Goal: Answer question/provide support: Share knowledge or assist other users

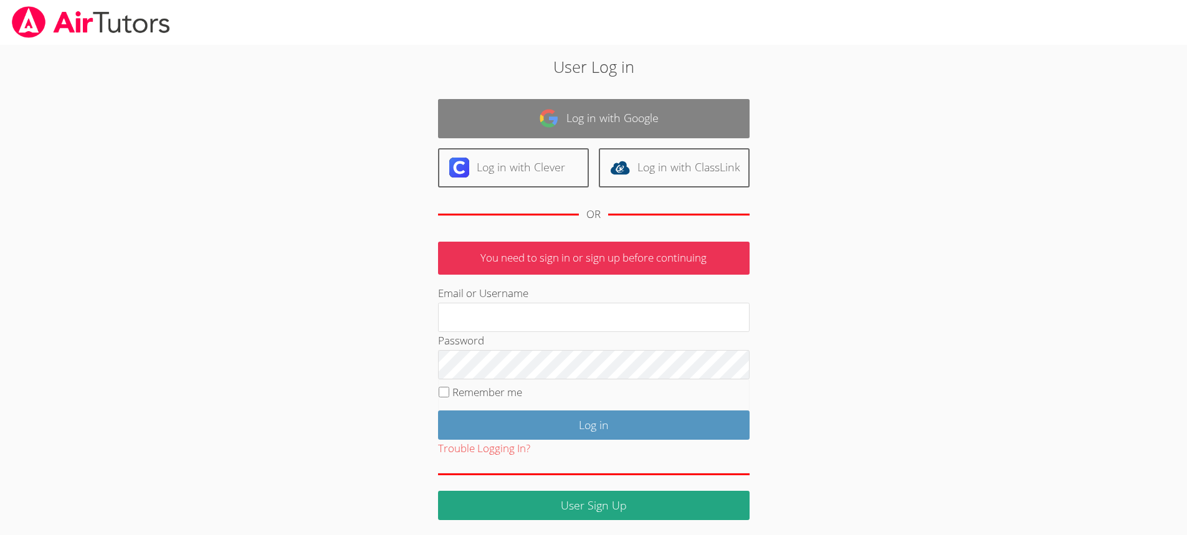
click at [579, 121] on link "Log in with Google" at bounding box center [594, 118] width 312 height 39
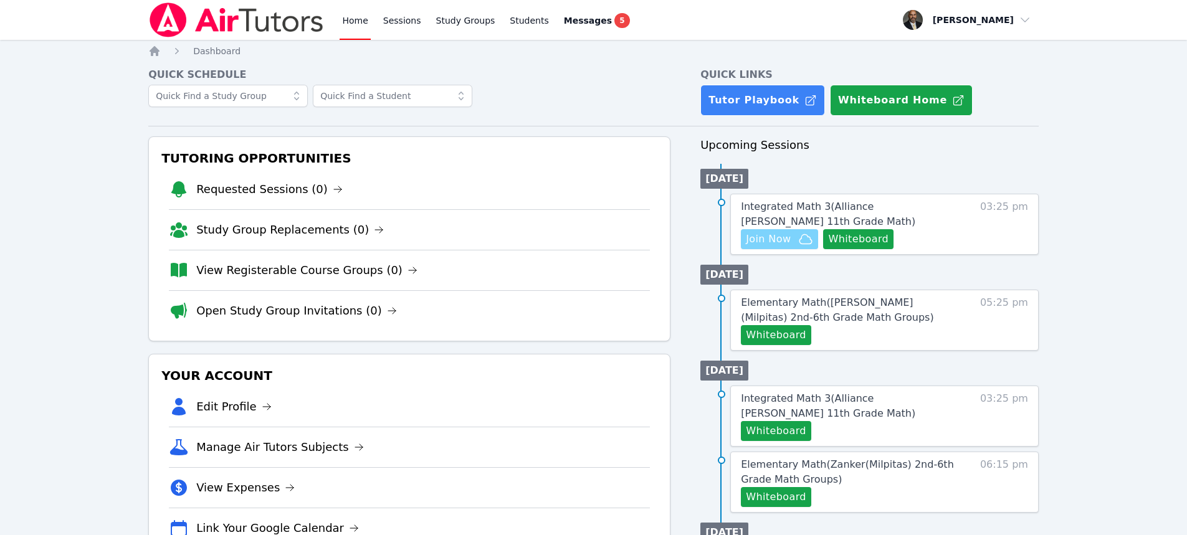
click at [793, 236] on span "Join Now" at bounding box center [779, 239] width 67 height 15
click at [830, 236] on button "Whiteboard" at bounding box center [858, 239] width 70 height 20
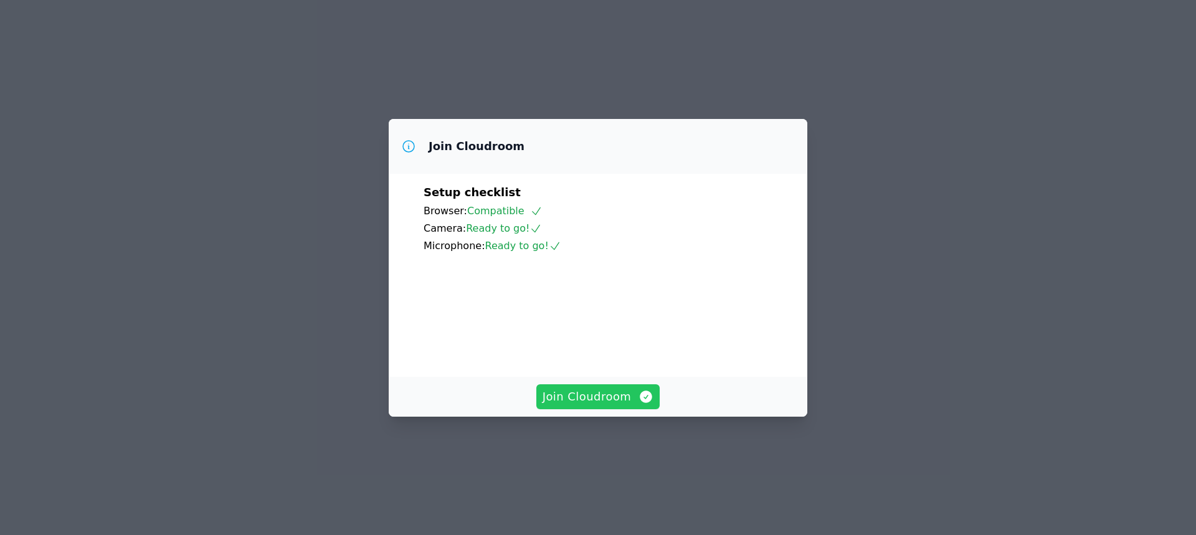
click at [619, 406] on span "Join Cloudroom" at bounding box center [599, 396] width 112 height 17
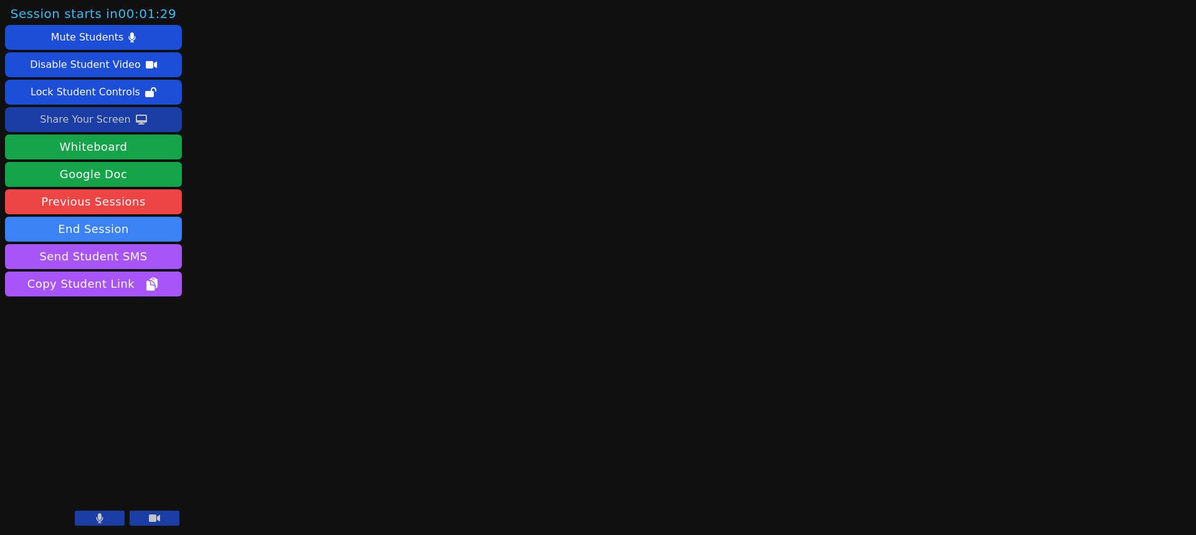
click at [102, 122] on div "Share Your Screen" at bounding box center [85, 120] width 91 height 20
click at [80, 516] on button at bounding box center [100, 518] width 50 height 15
click at [168, 520] on button at bounding box center [155, 518] width 50 height 15
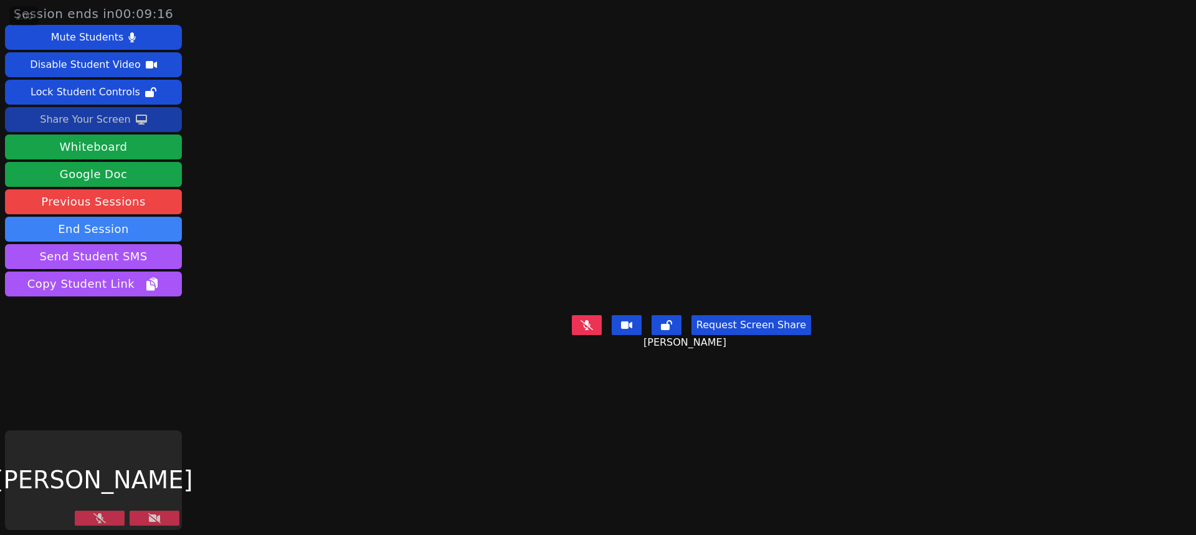
click at [106, 515] on button at bounding box center [100, 518] width 50 height 15
click at [153, 516] on icon at bounding box center [154, 518] width 12 height 10
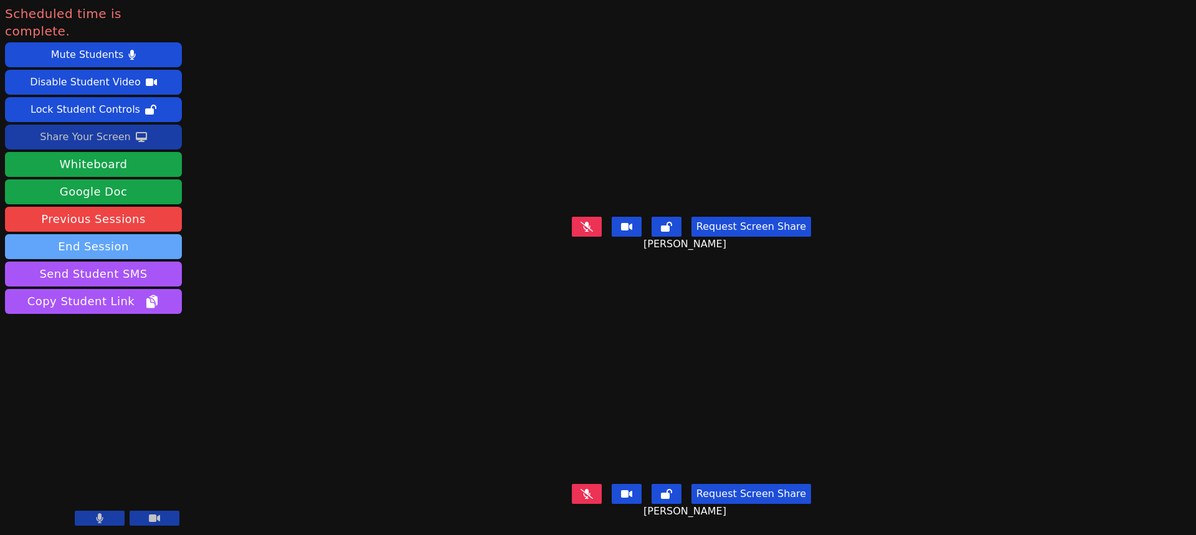
click at [120, 234] on button "End Session" at bounding box center [93, 246] width 177 height 25
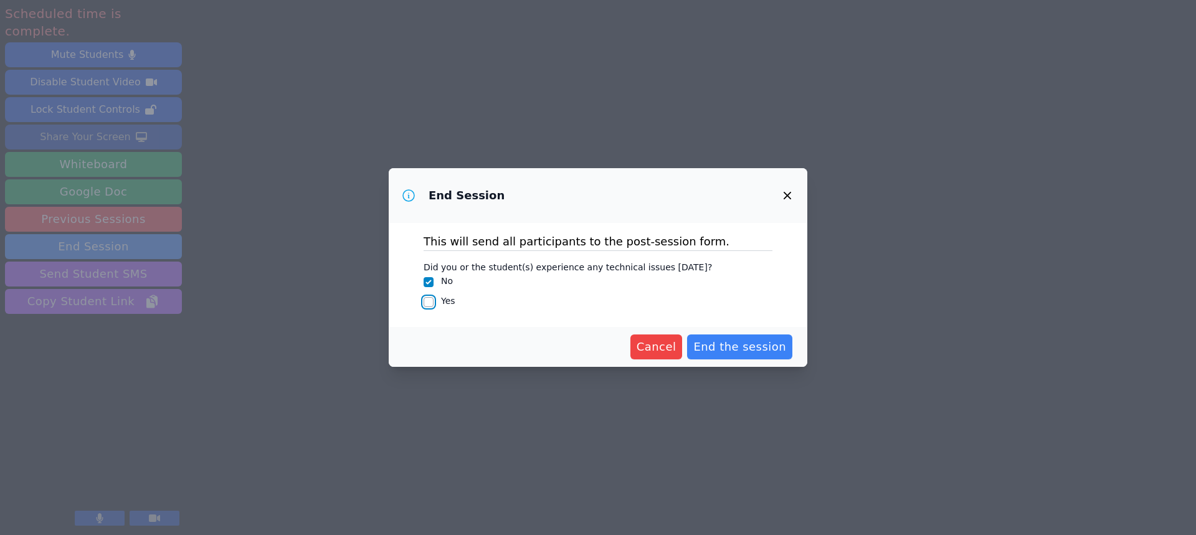
click at [426, 303] on input "Yes" at bounding box center [429, 302] width 10 height 10
checkbox input "true"
checkbox input "false"
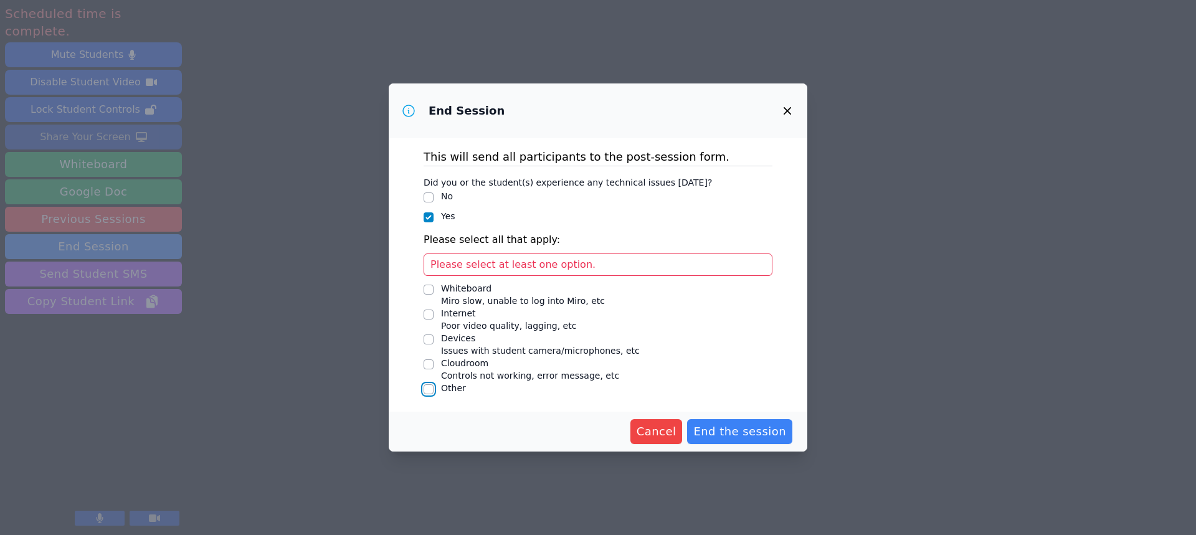
click at [429, 389] on input "Other" at bounding box center [429, 389] width 10 height 10
checkbox input "true"
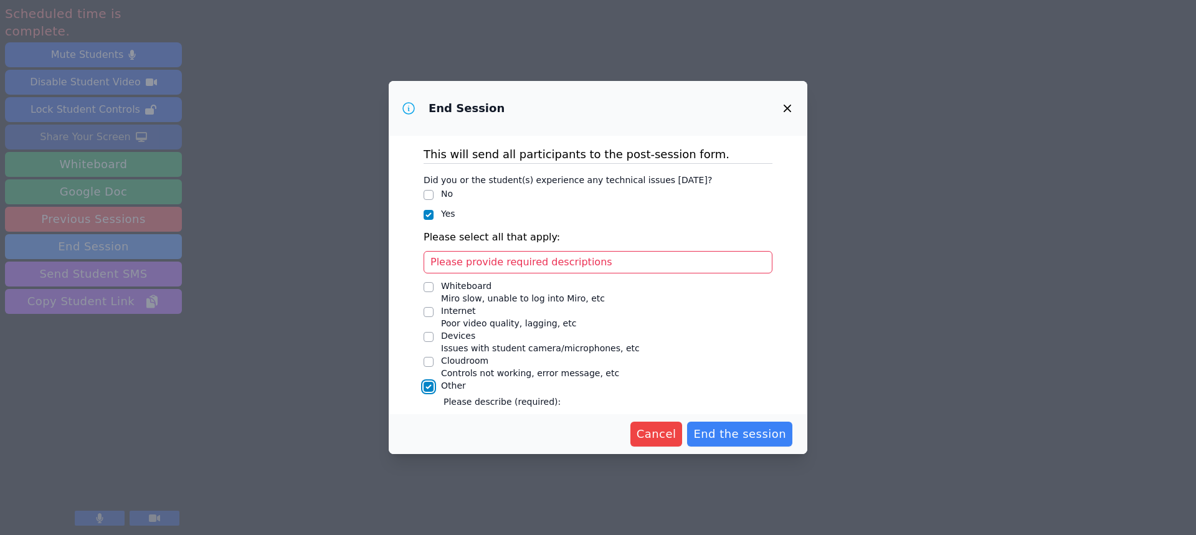
scroll to position [55, 0]
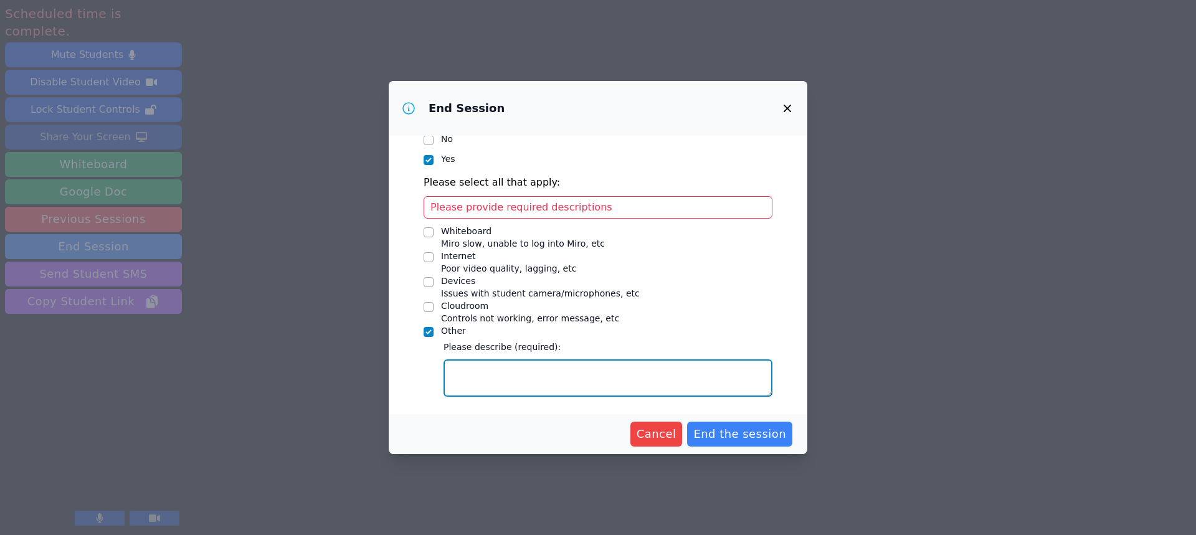
click at [522, 371] on textarea "Other" at bounding box center [608, 377] width 329 height 37
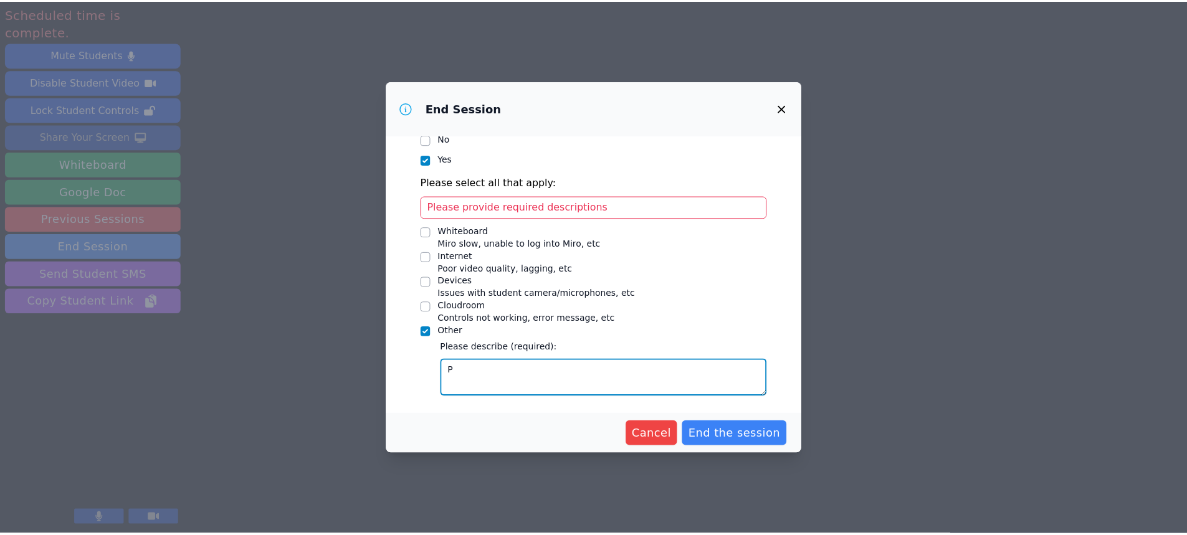
scroll to position [25, 0]
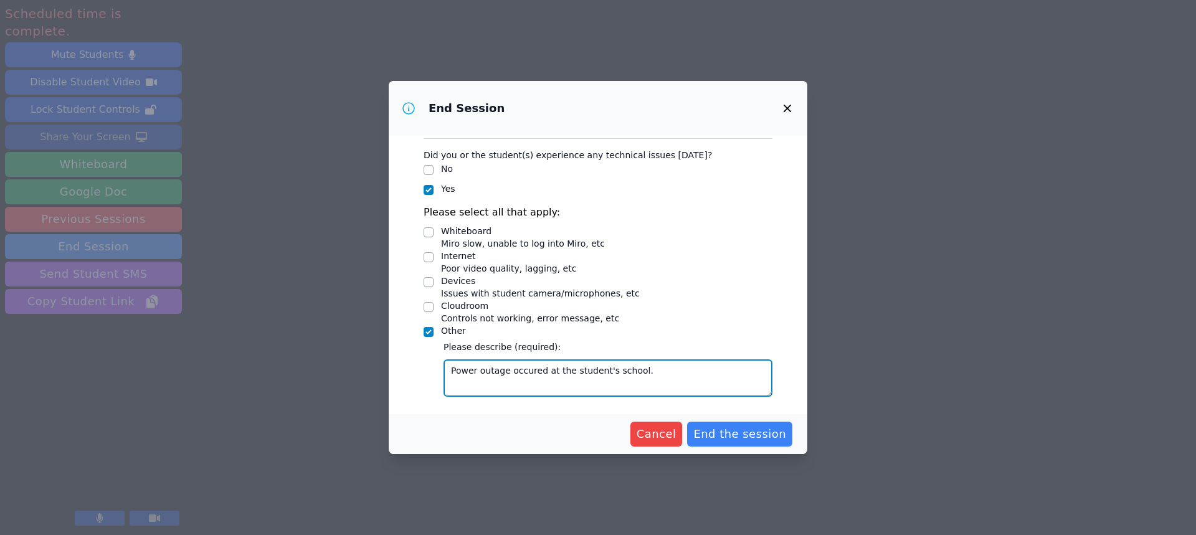
click at [491, 371] on textarea "Power outage occured at the student's school." at bounding box center [608, 377] width 329 height 37
type textarea "Power outage occured at the student's school."
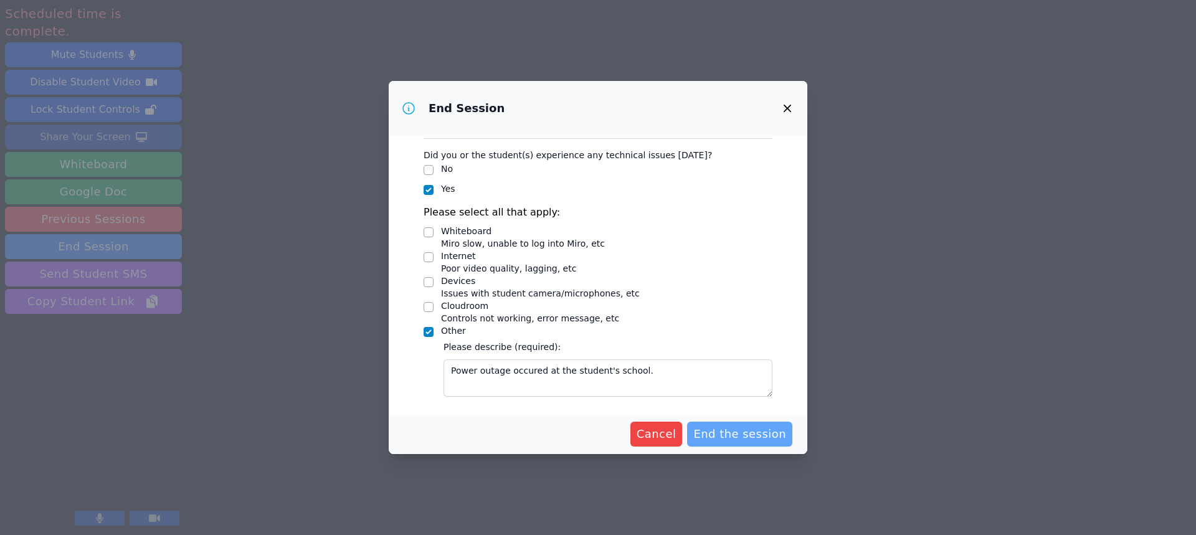
click at [723, 435] on span "End the session" at bounding box center [739, 434] width 93 height 17
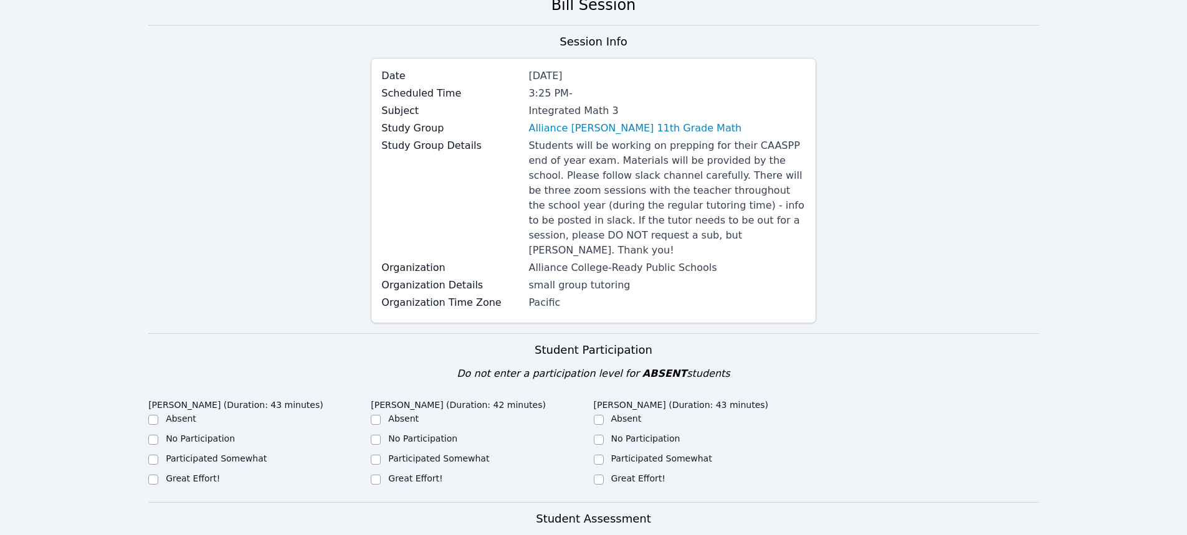
scroll to position [187, 0]
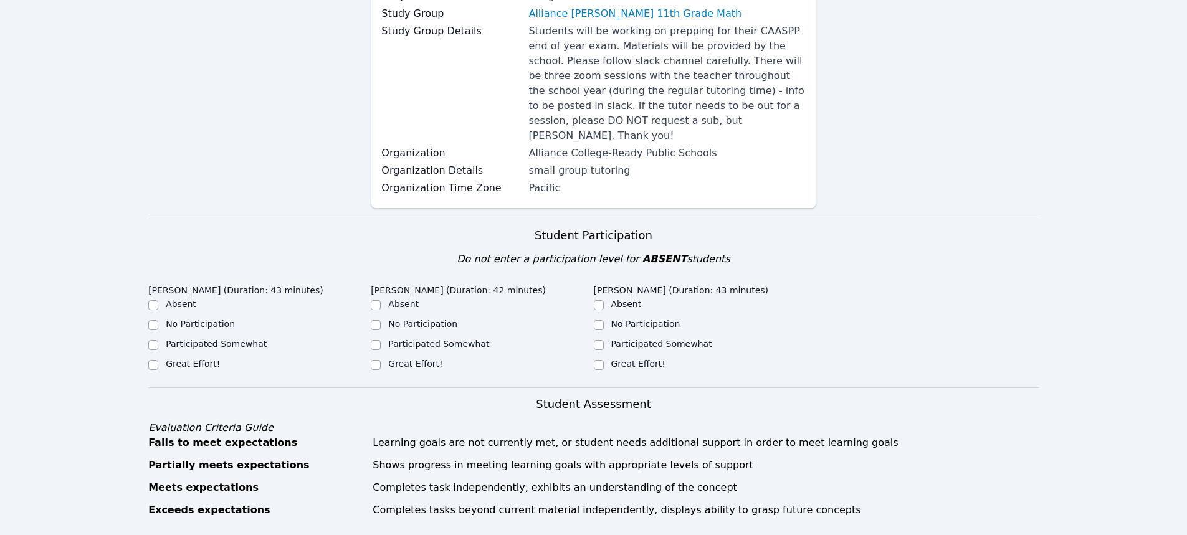
click at [163, 358] on div "Great Effort!" at bounding box center [259, 365] width 222 height 15
click at [181, 359] on label "Great Effort!" at bounding box center [193, 364] width 54 height 10
click at [158, 360] on input "Great Effort!" at bounding box center [153, 365] width 10 height 10
checkbox input "true"
click at [379, 360] on input "Great Effort!" at bounding box center [376, 365] width 10 height 10
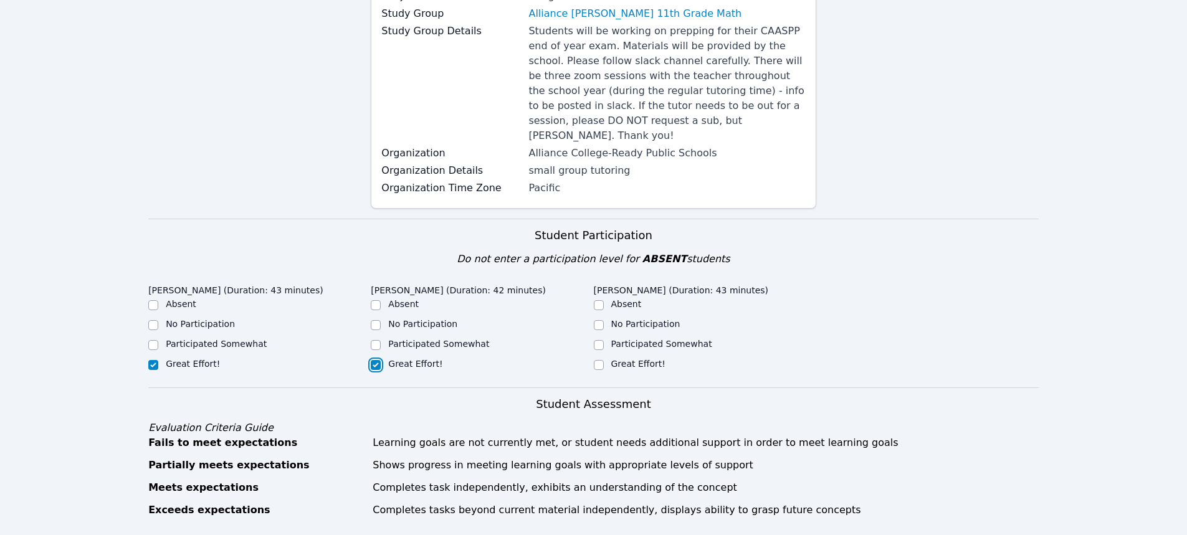
checkbox input "true"
click at [601, 360] on input "Great Effort!" at bounding box center [599, 365] width 10 height 10
checkbox input "true"
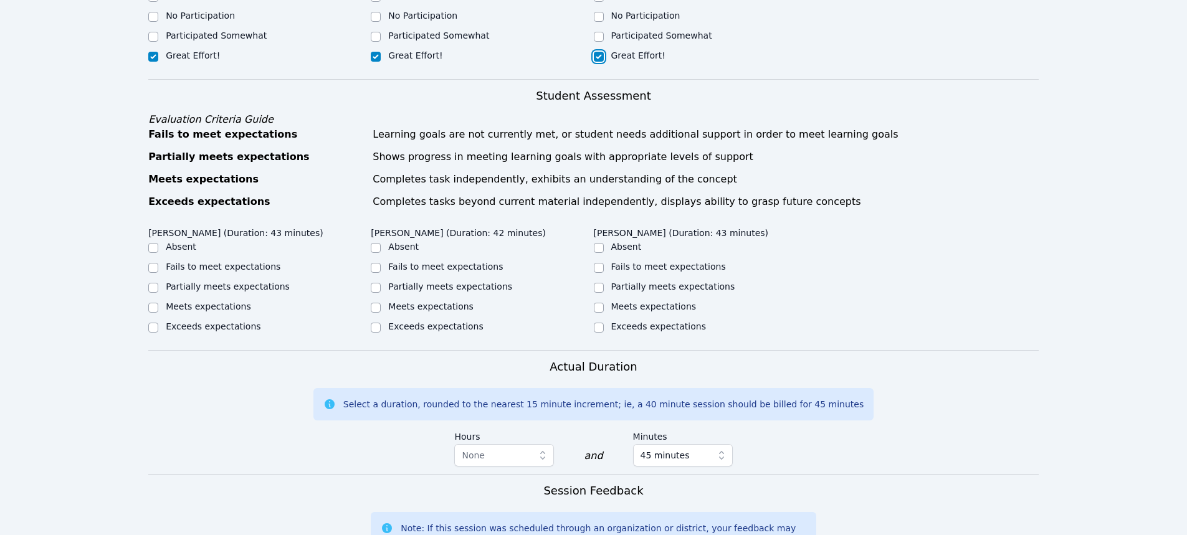
scroll to position [498, 0]
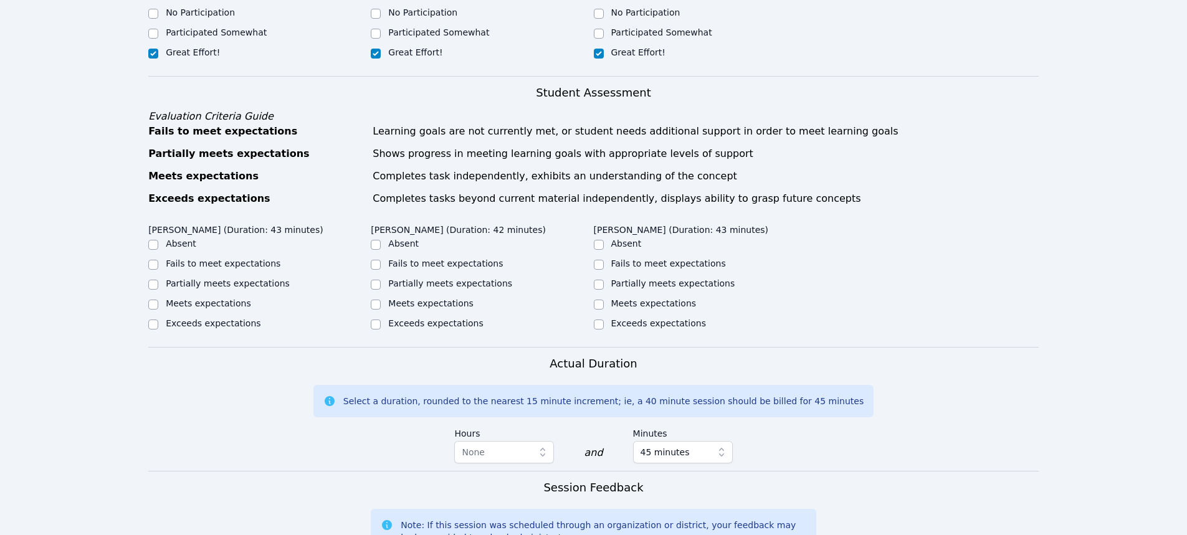
click at [161, 297] on div "Meets expectations" at bounding box center [259, 304] width 222 height 15
click at [171, 298] on label "Meets expectations" at bounding box center [208, 303] width 85 height 10
click at [158, 300] on input "Meets expectations" at bounding box center [153, 305] width 10 height 10
checkbox input "true"
click at [376, 300] on input "Meets expectations" at bounding box center [376, 305] width 10 height 10
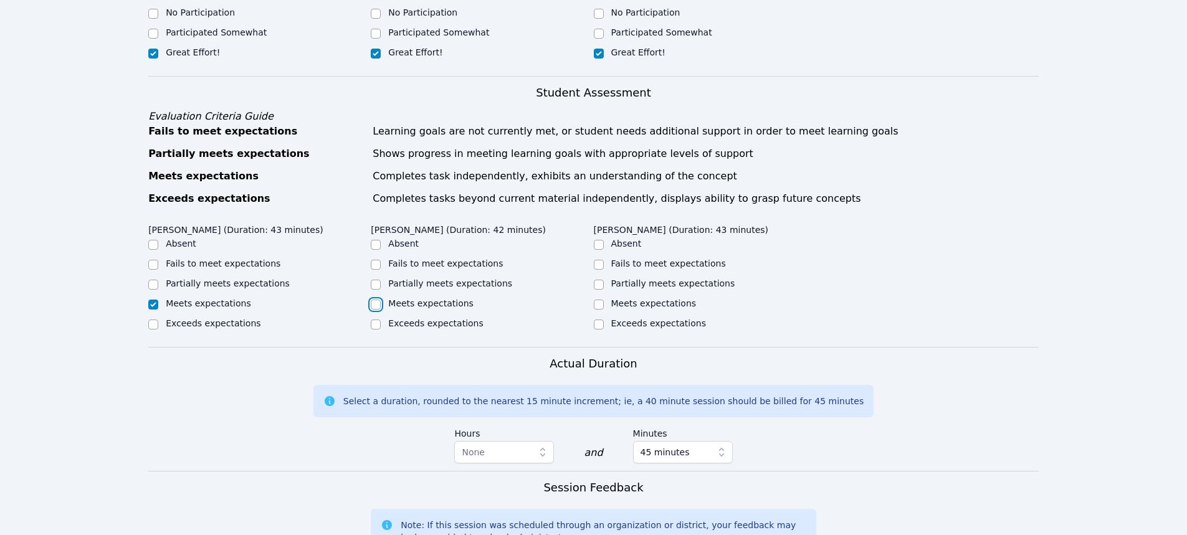
checkbox input "true"
click at [602, 300] on input "Meets expectations" at bounding box center [599, 305] width 10 height 10
checkbox input "true"
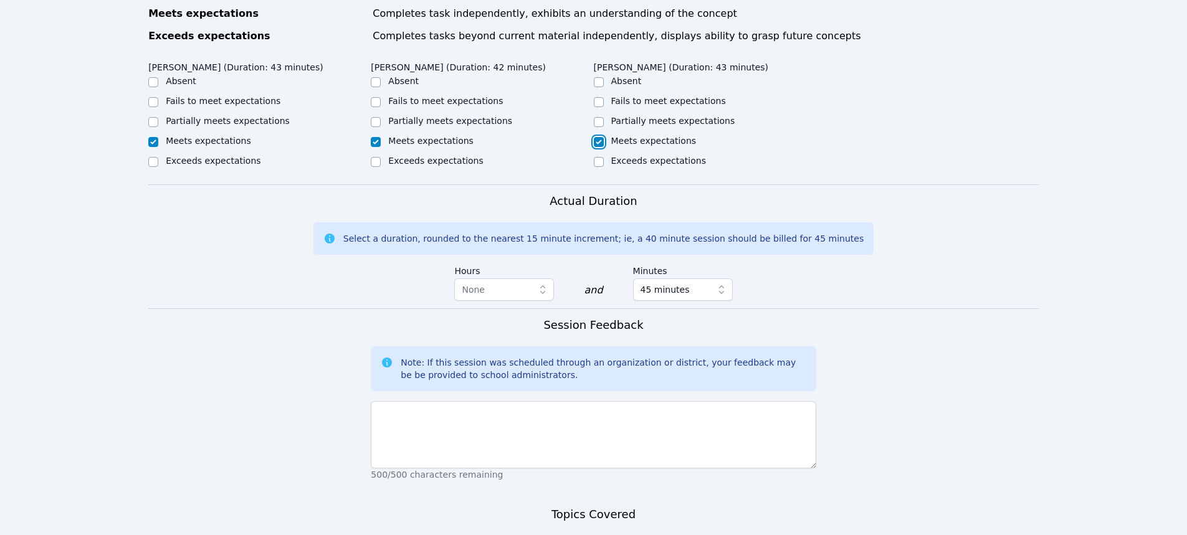
scroll to position [810, 0]
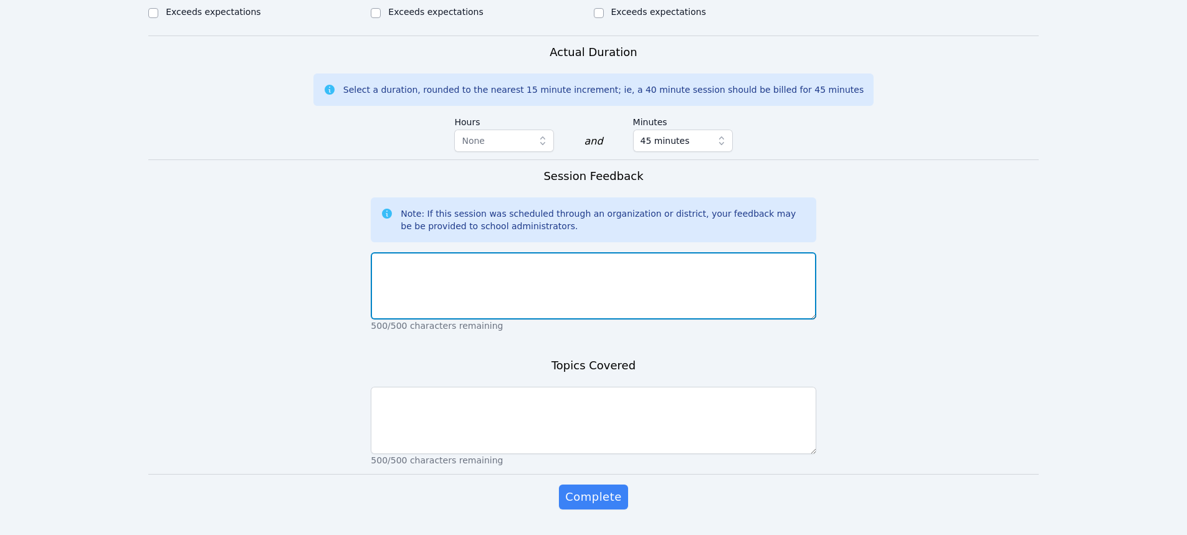
click at [641, 280] on textarea at bounding box center [593, 285] width 445 height 67
type textarea "All 3 girls worked very hard, despite the power outage and interruption."
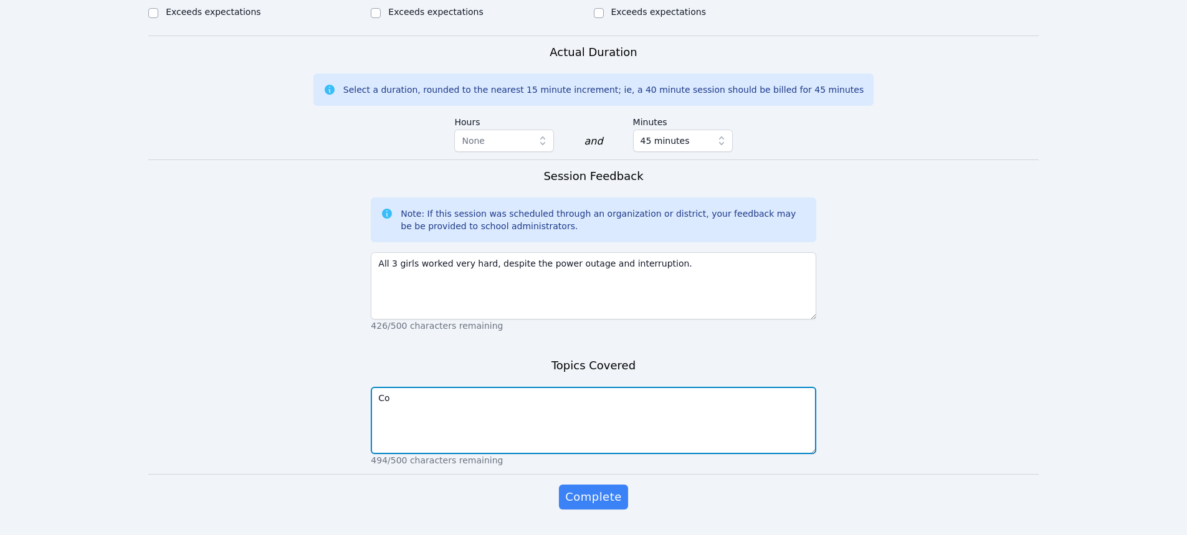
type textarea "C"
type textarea "FInished solving equations and then factoring using the box method."
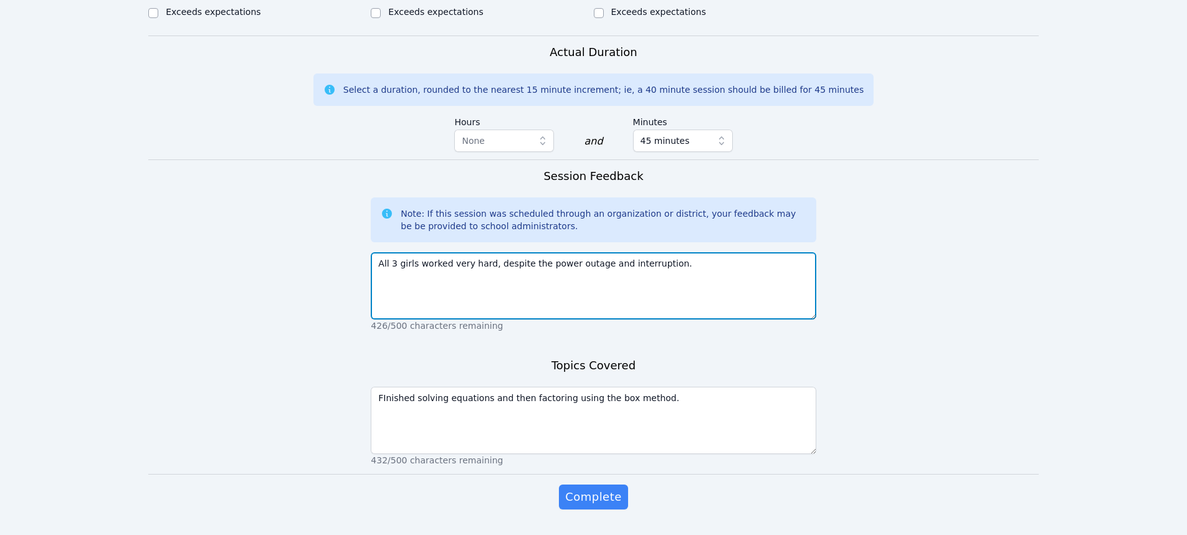
click at [667, 252] on textarea "All 3 girls worked very hard, despite the power outage and interruption." at bounding box center [593, 285] width 445 height 67
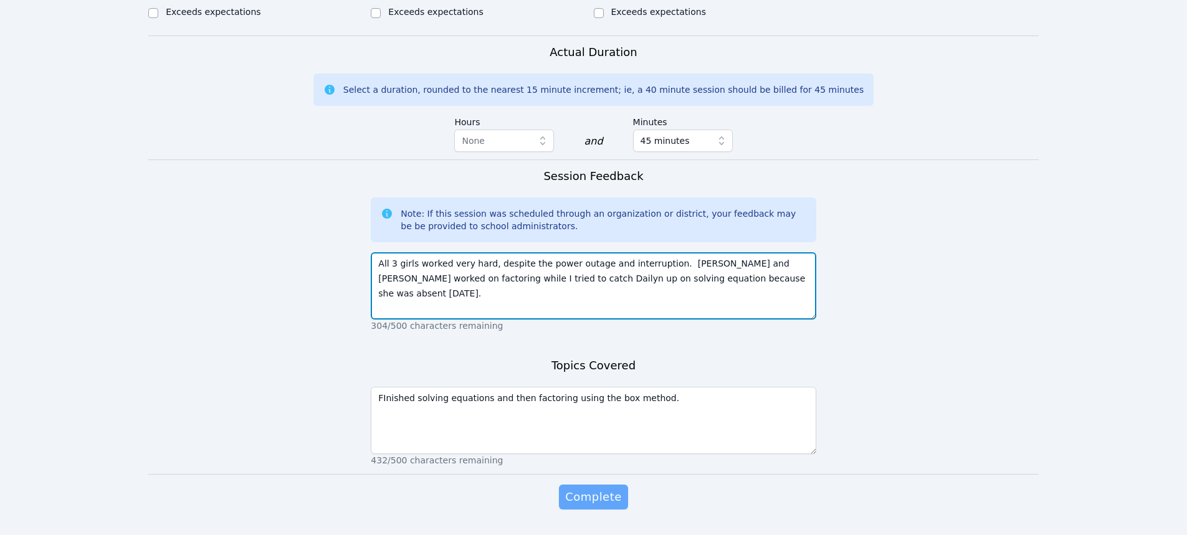
type textarea "All 3 girls worked very hard, despite the power outage and interruption. Emily …"
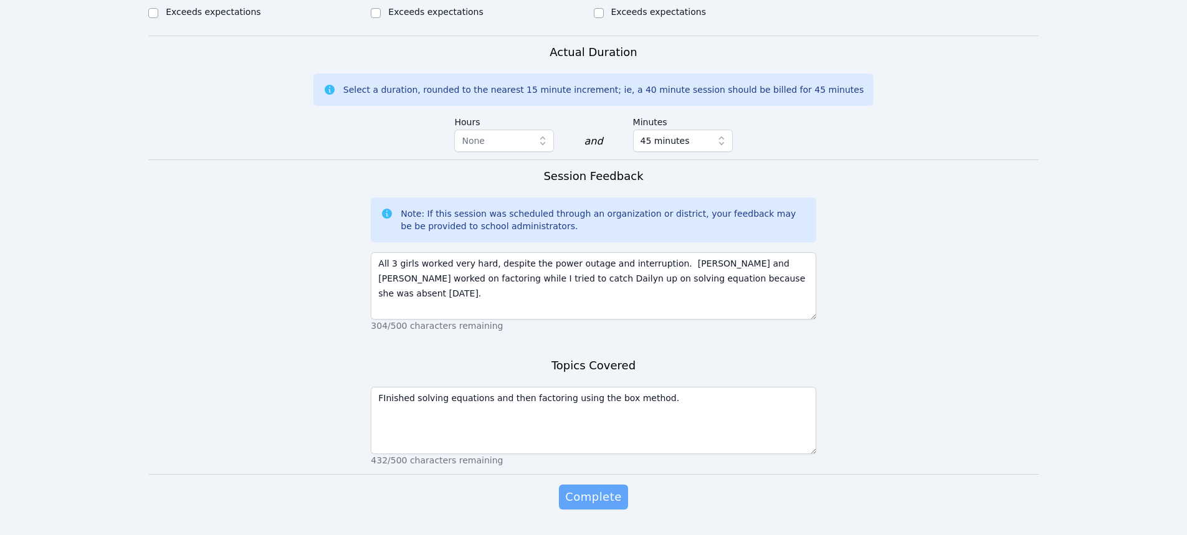
click at [599, 488] on span "Complete" at bounding box center [593, 496] width 56 height 17
